Goal: Task Accomplishment & Management: Manage account settings

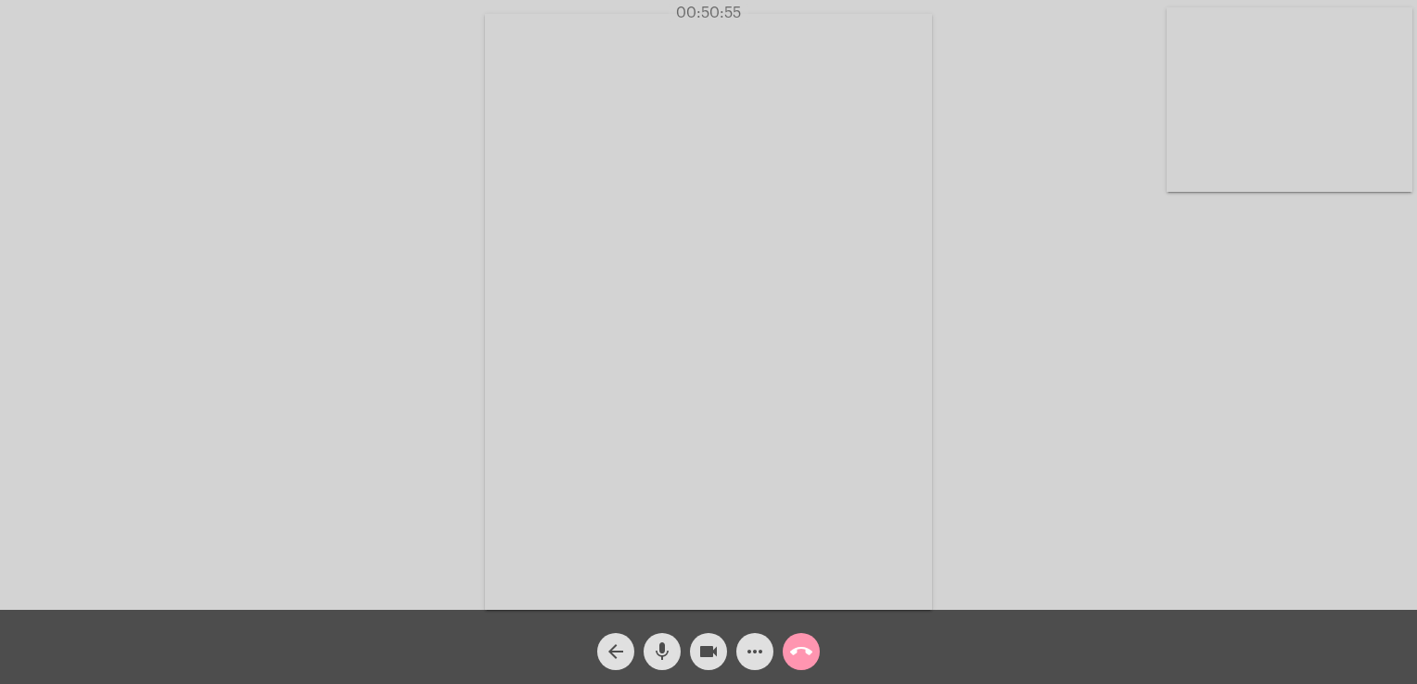
click at [631, 641] on div "arrow_back" at bounding box center [615, 647] width 46 height 46
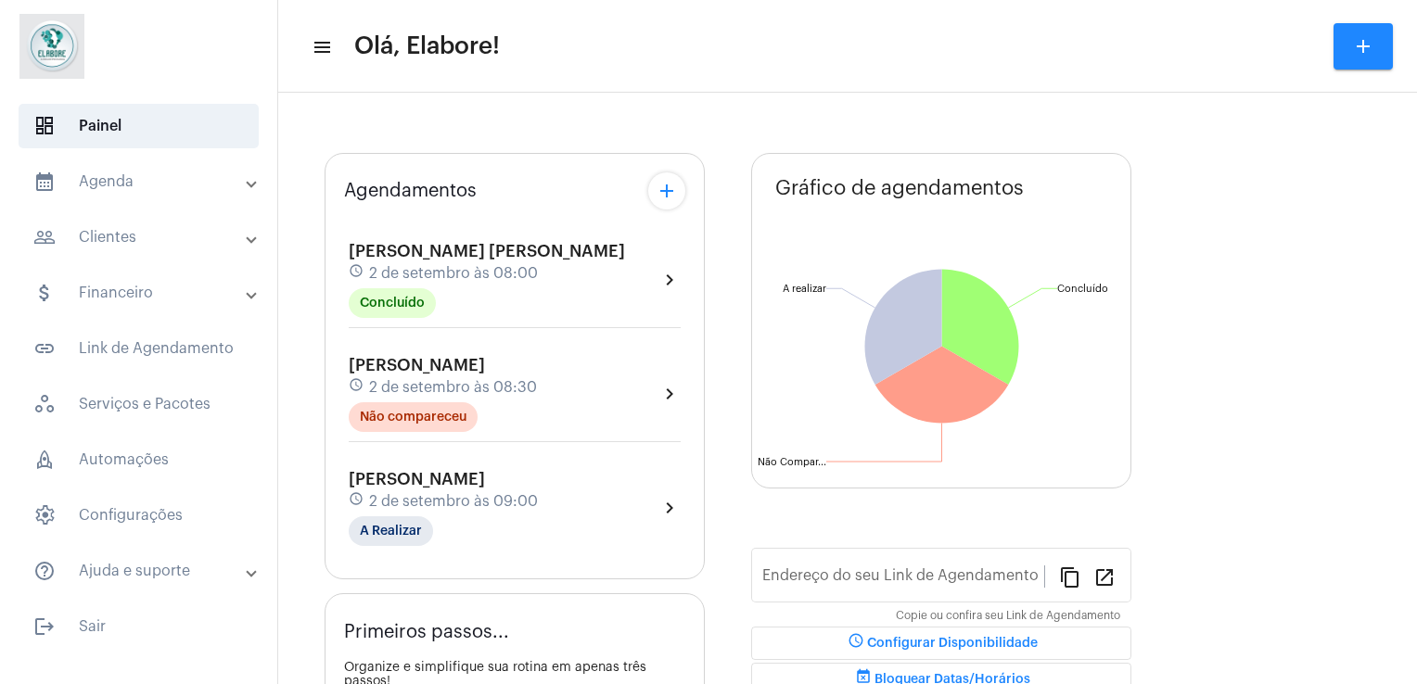
type input "[URL][DOMAIN_NAME]"
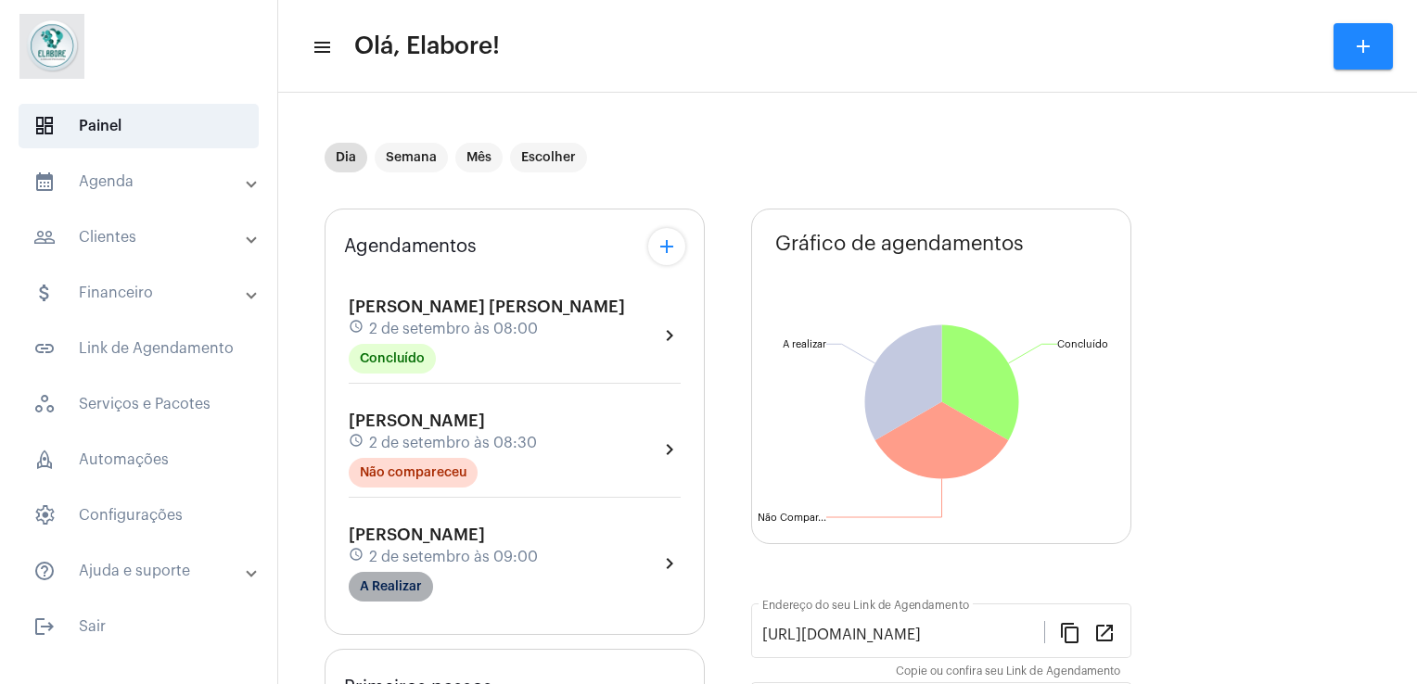
click at [389, 586] on mat-chip "A Realizar" at bounding box center [391, 587] width 84 height 30
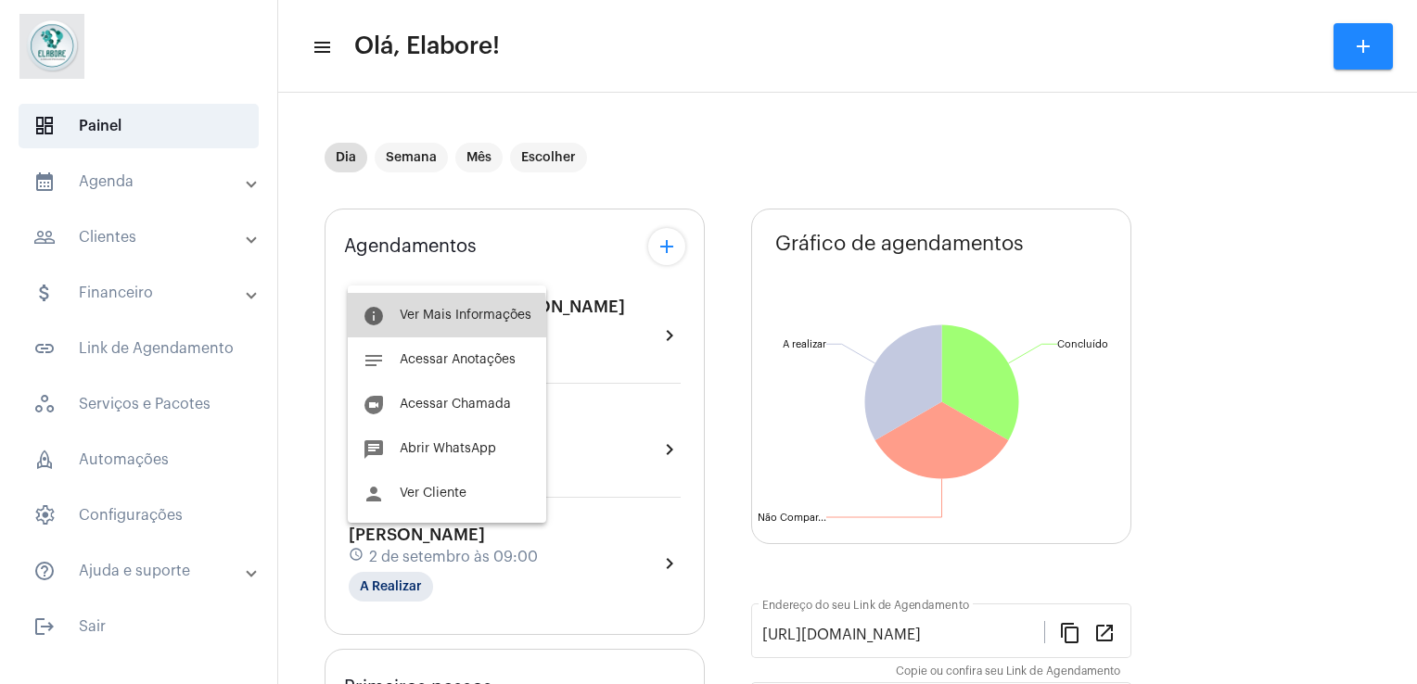
click at [401, 324] on button "info Ver Mais Informações" at bounding box center [447, 315] width 198 height 45
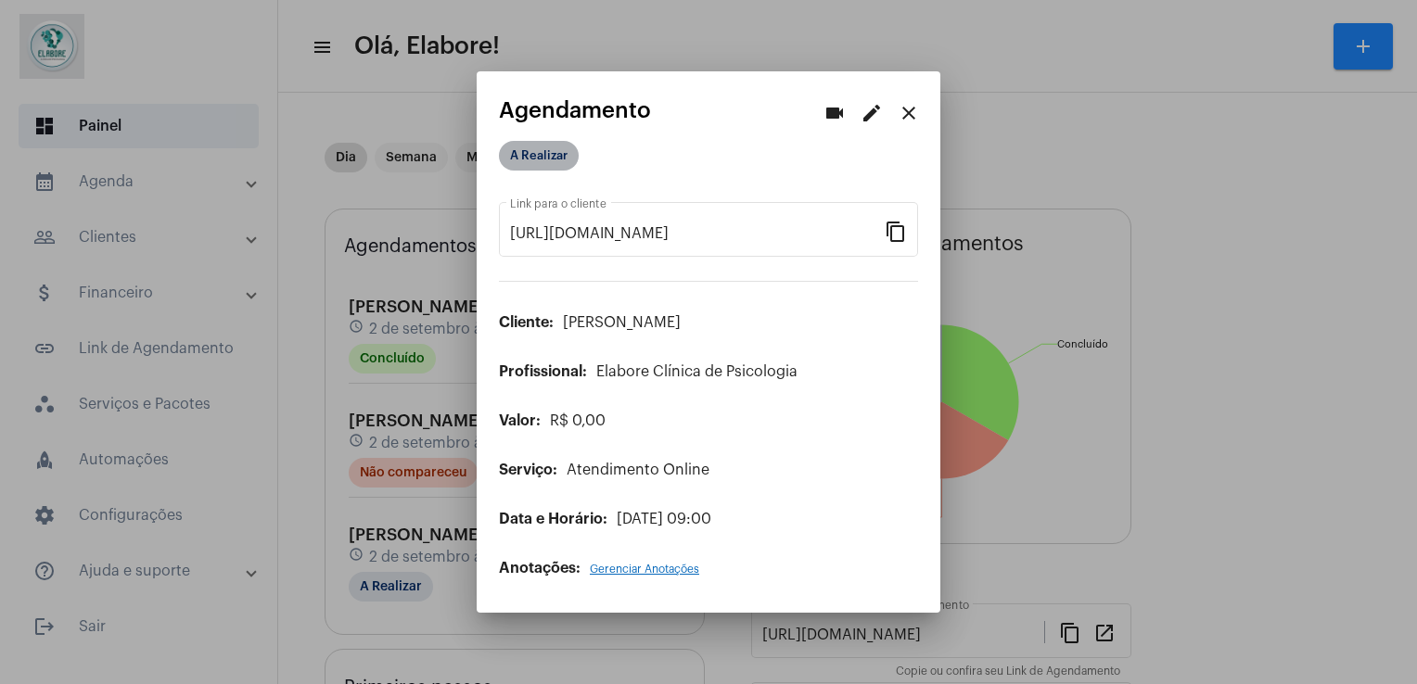
click at [552, 146] on mat-chip "A Realizar" at bounding box center [539, 156] width 80 height 30
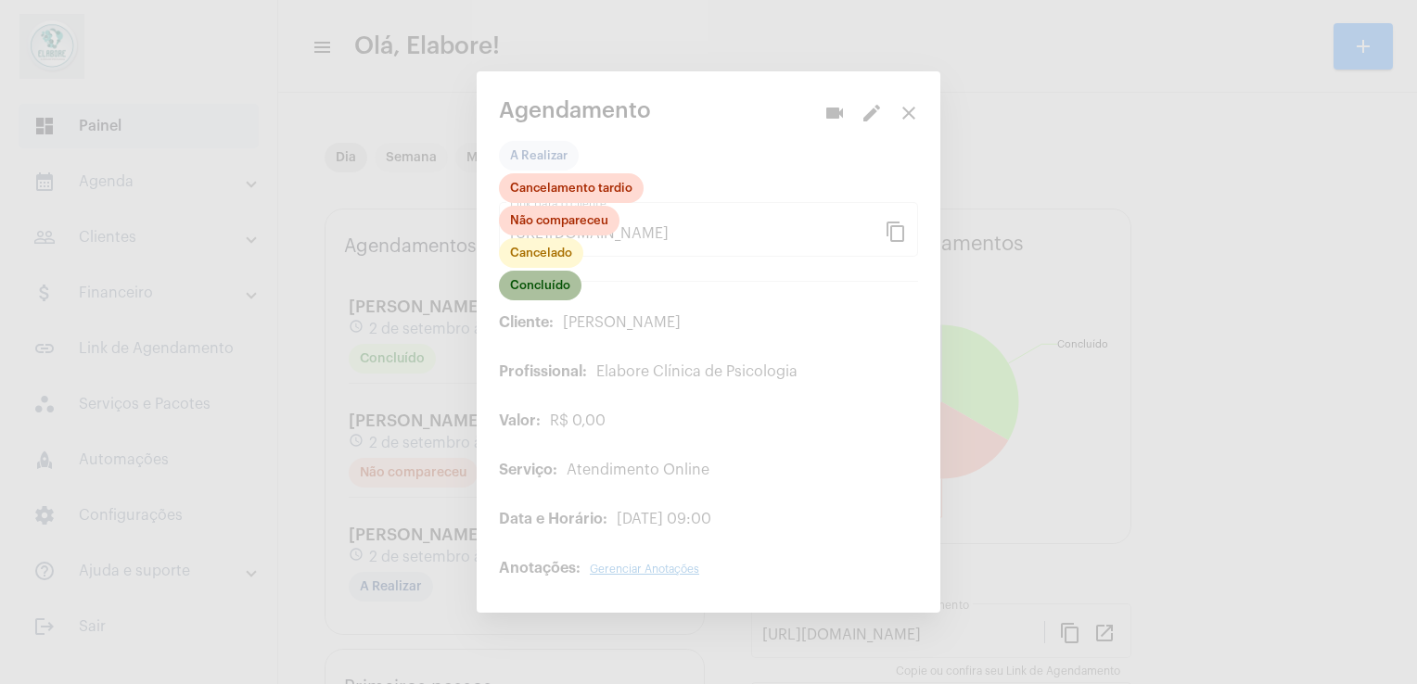
click at [562, 289] on mat-chip "Concluído" at bounding box center [540, 286] width 83 height 30
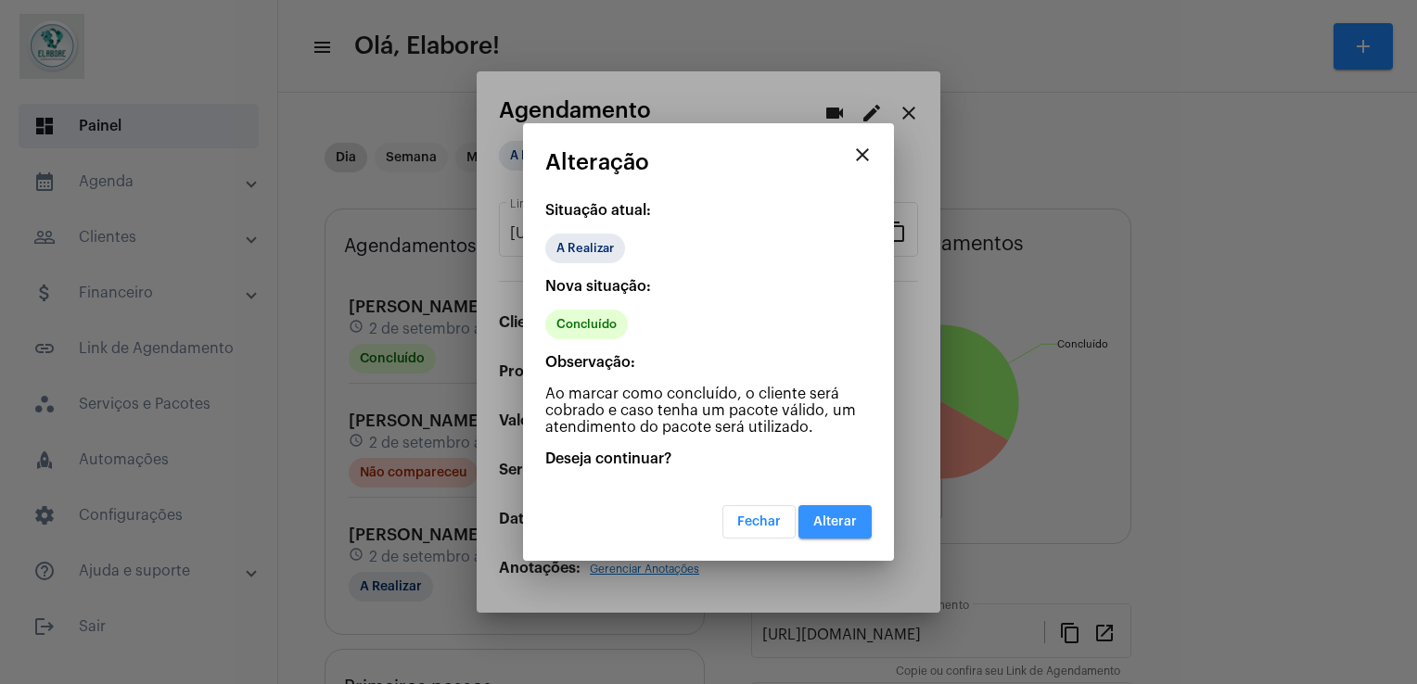
click at [830, 524] on span "Alterar" at bounding box center [835, 522] width 44 height 13
